Goal: Check status: Check status

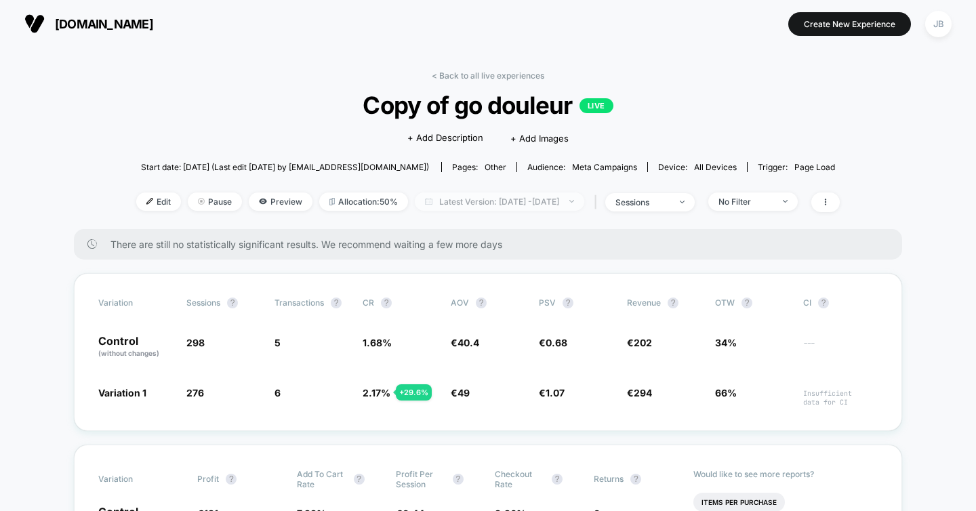
click at [472, 203] on span "Latest Version: Oct 1, 2025 - Oct 3, 2025" at bounding box center [499, 201] width 169 height 18
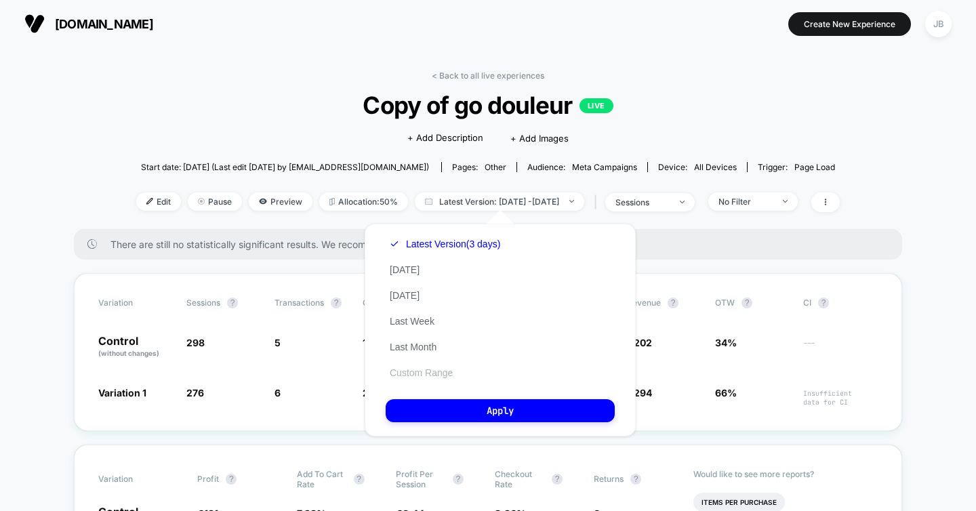
click at [418, 369] on button "Custom Range" at bounding box center [421, 373] width 71 height 12
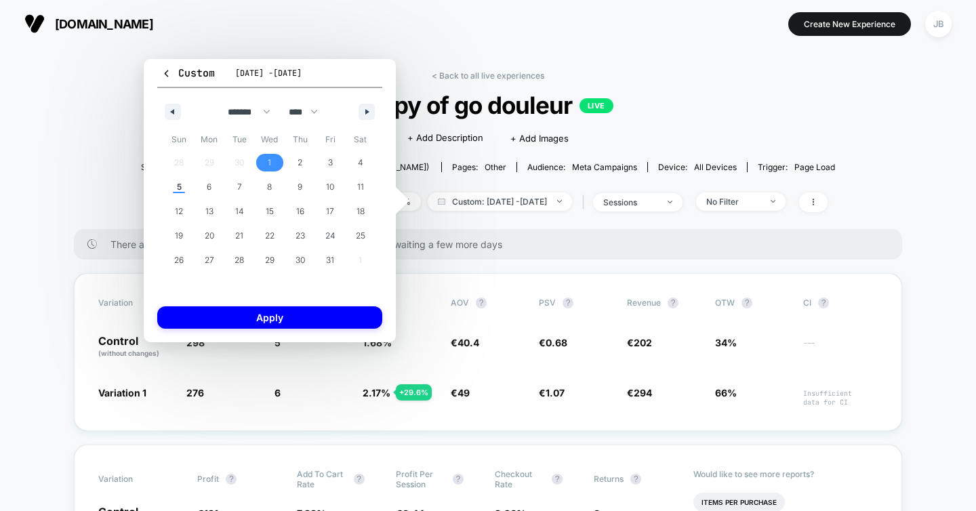
click at [272, 160] on span "1" at bounding box center [270, 163] width 30 height 18
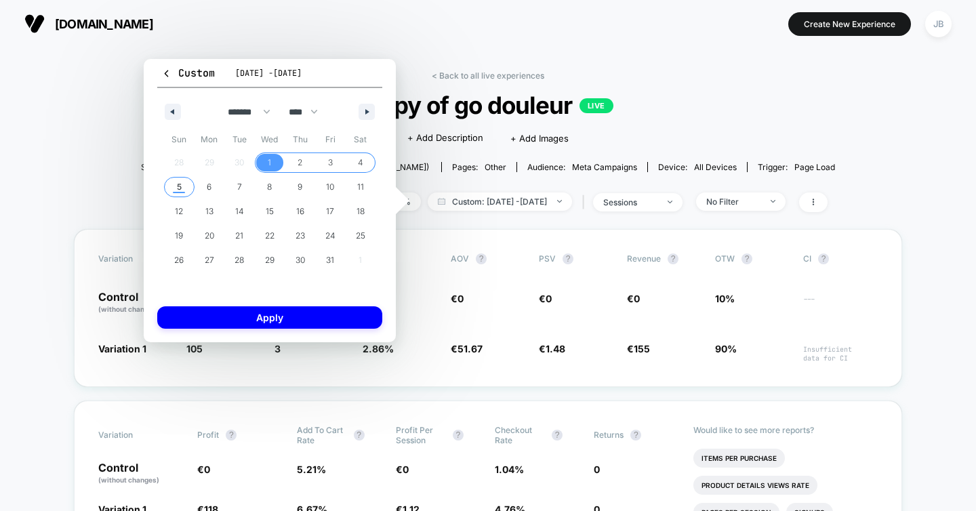
click at [186, 181] on span "5" at bounding box center [179, 187] width 30 height 18
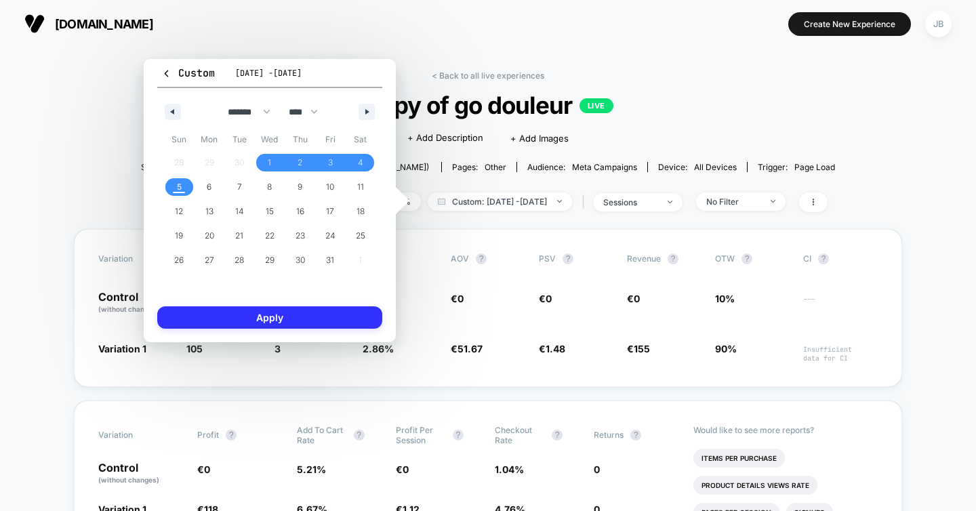
click at [217, 315] on button "Apply" at bounding box center [269, 317] width 225 height 22
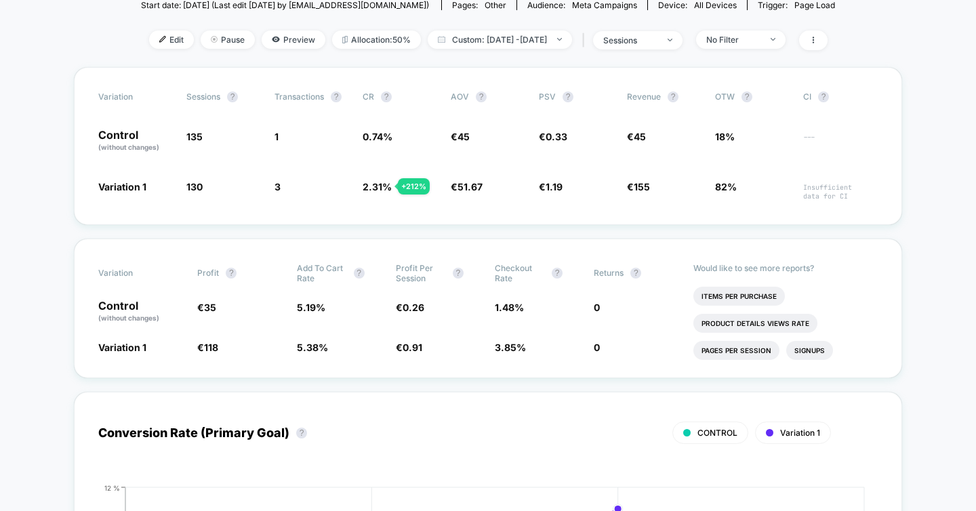
scroll to position [159, 0]
